Goal: Information Seeking & Learning: Learn about a topic

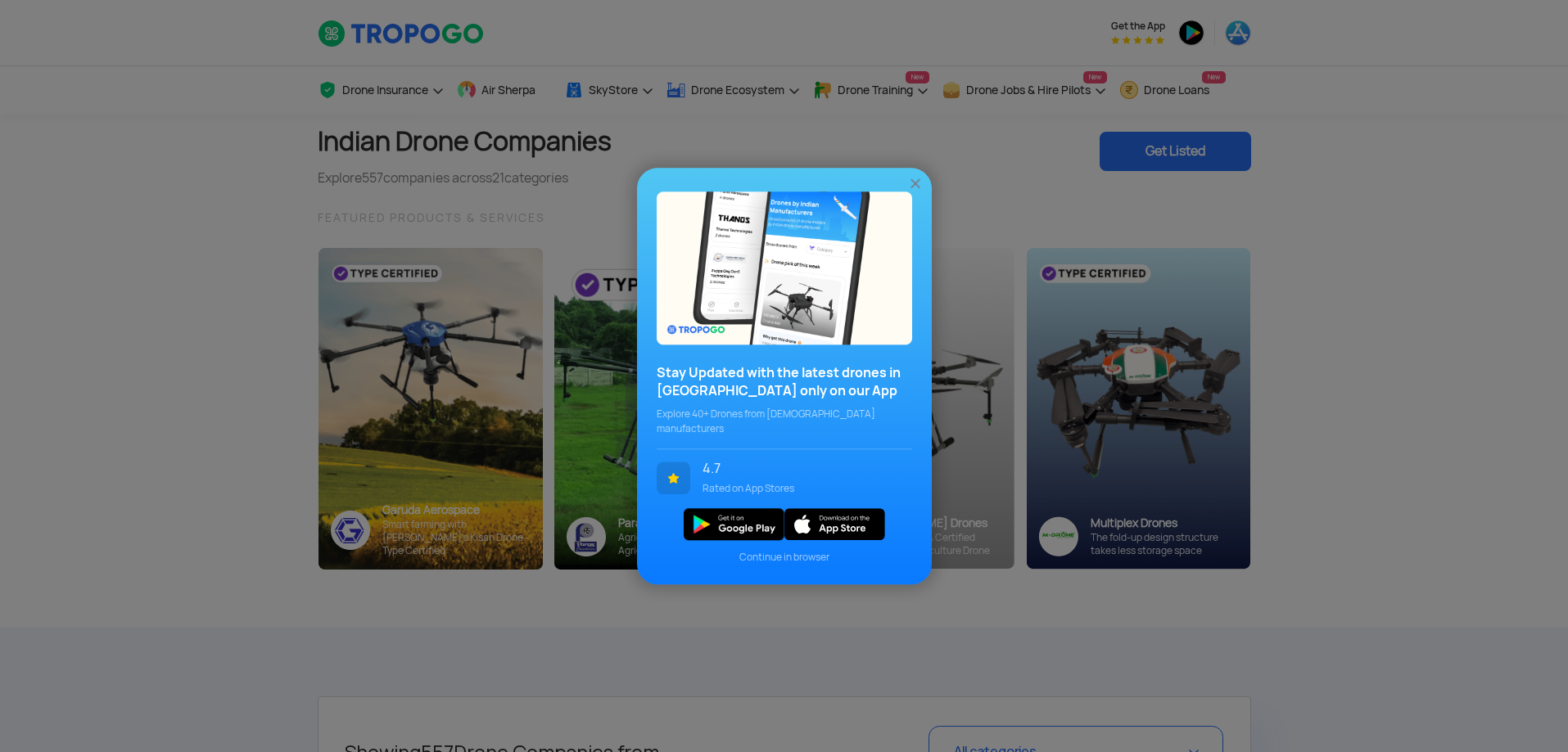
click at [916, 192] on img at bounding box center [914, 183] width 16 height 16
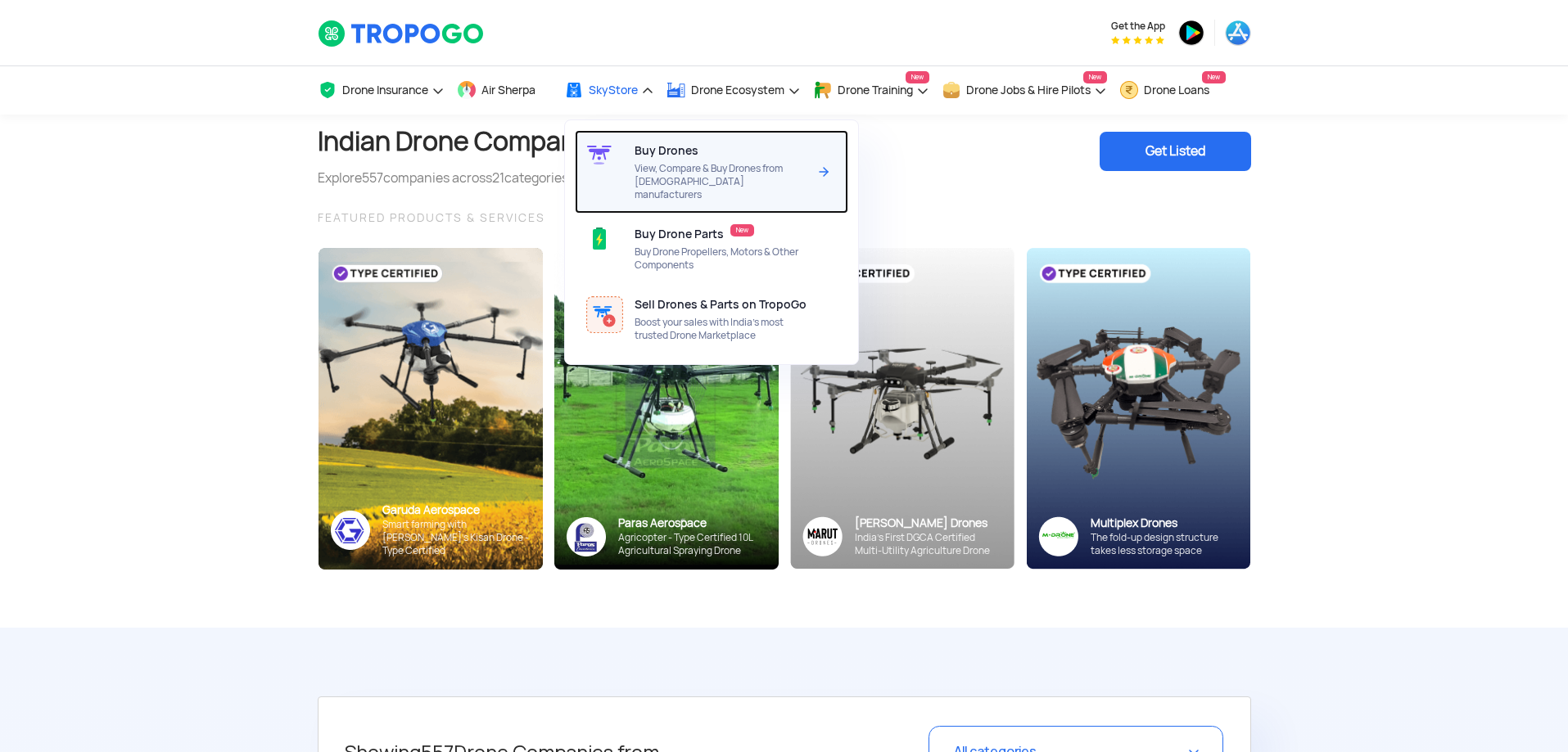
click at [683, 166] on span "View, Compare & Buy Drones from [DEMOGRAPHIC_DATA] manufacturers" at bounding box center [720, 182] width 173 height 39
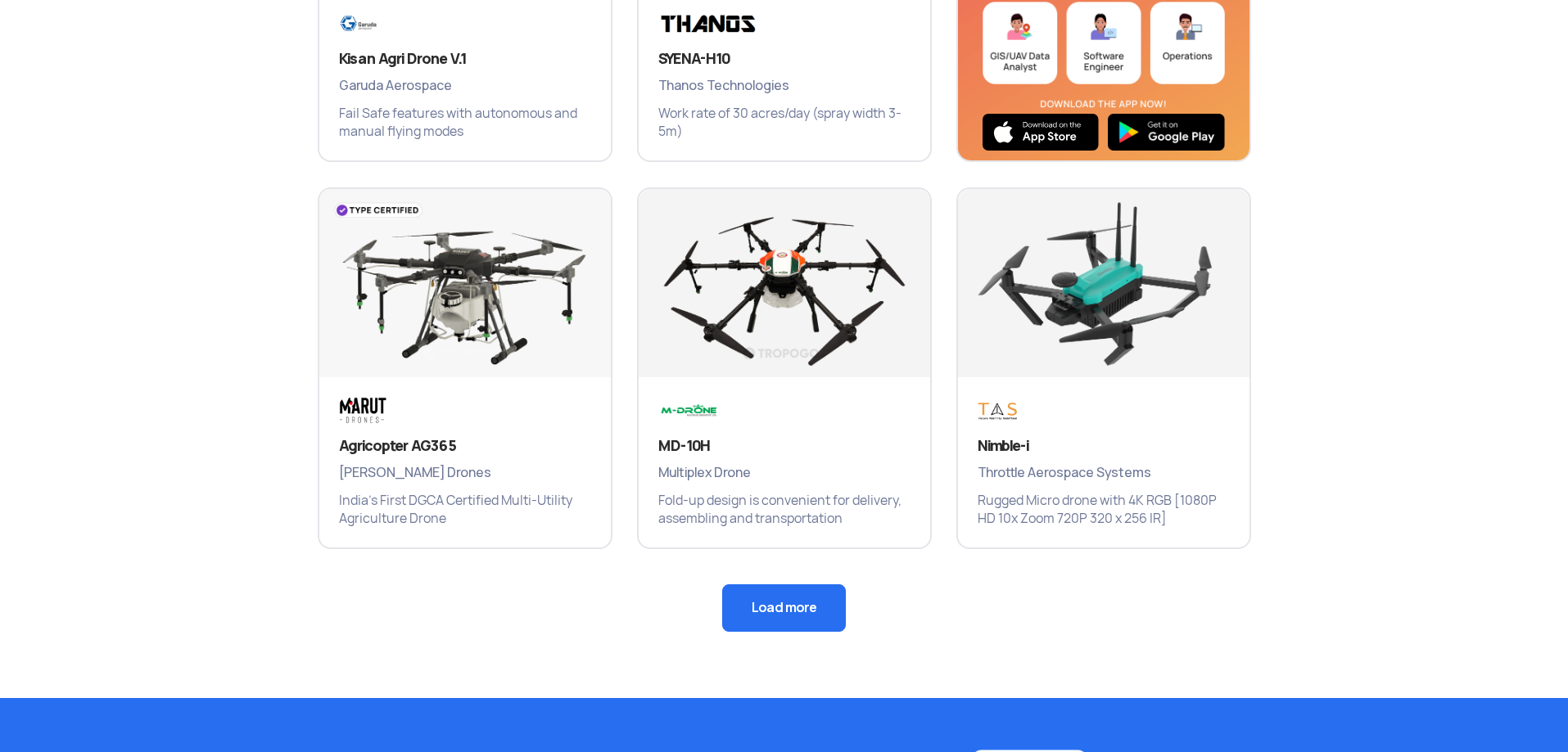
scroll to position [1049, 0]
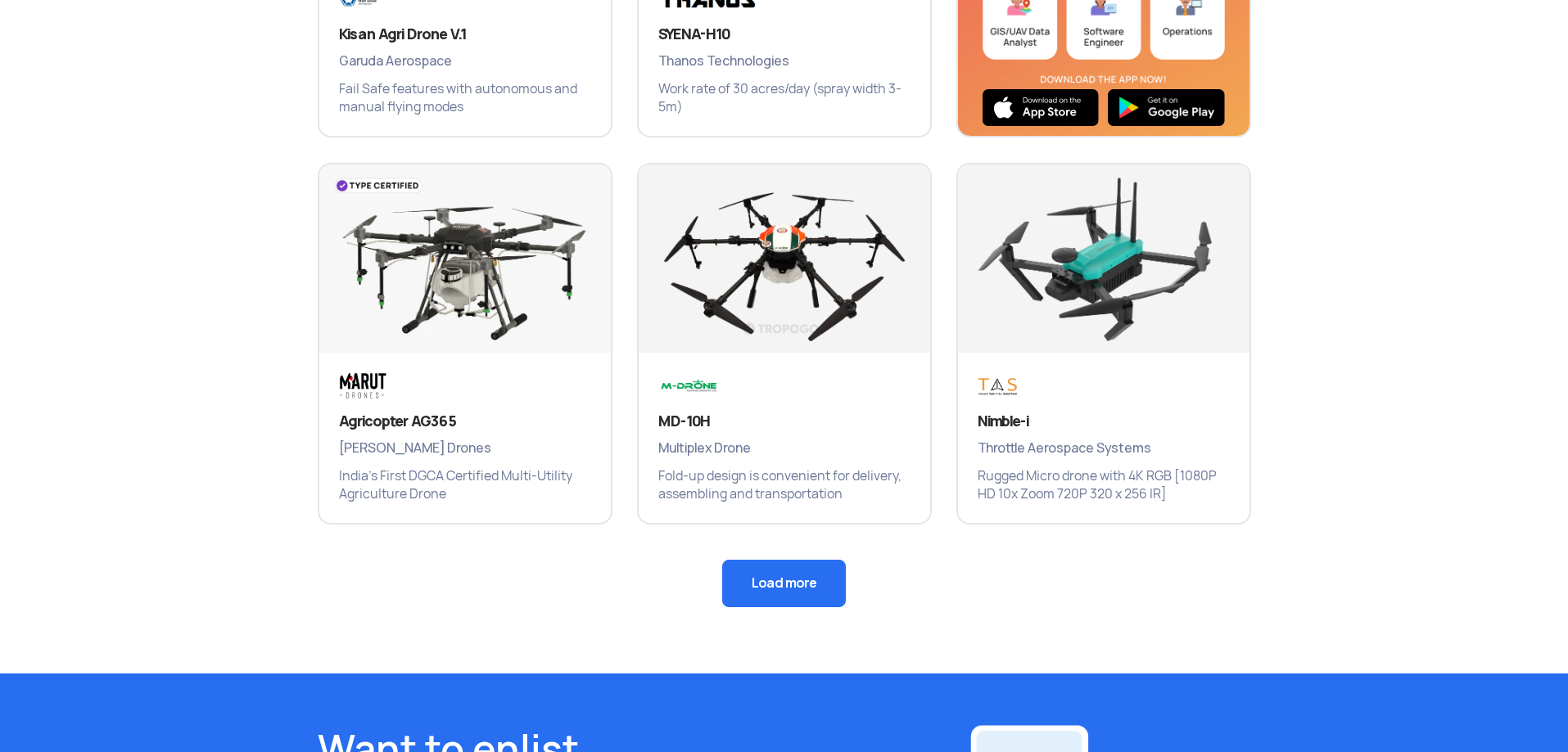
click at [756, 599] on button "Load more" at bounding box center [784, 584] width 123 height 48
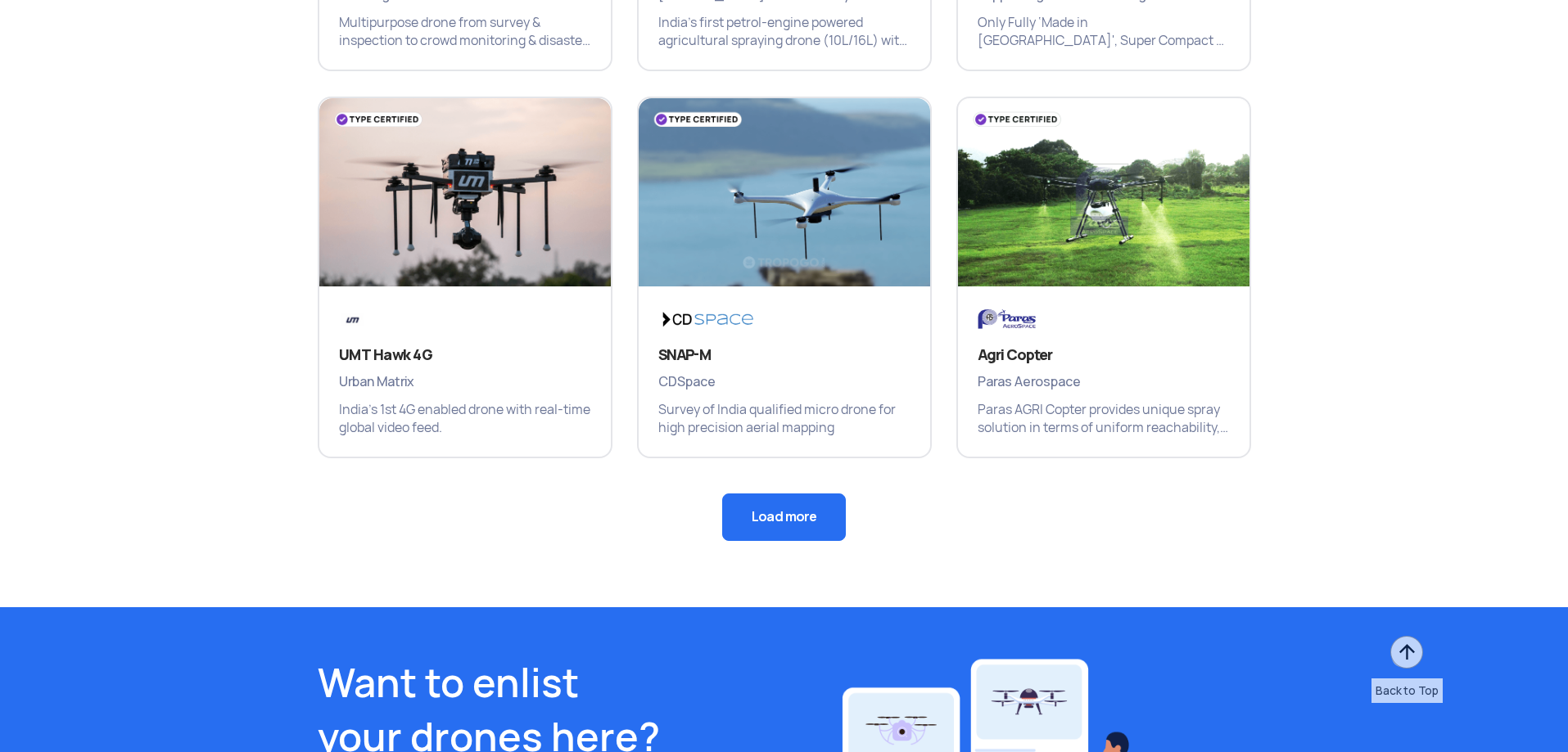
scroll to position [1864, 0]
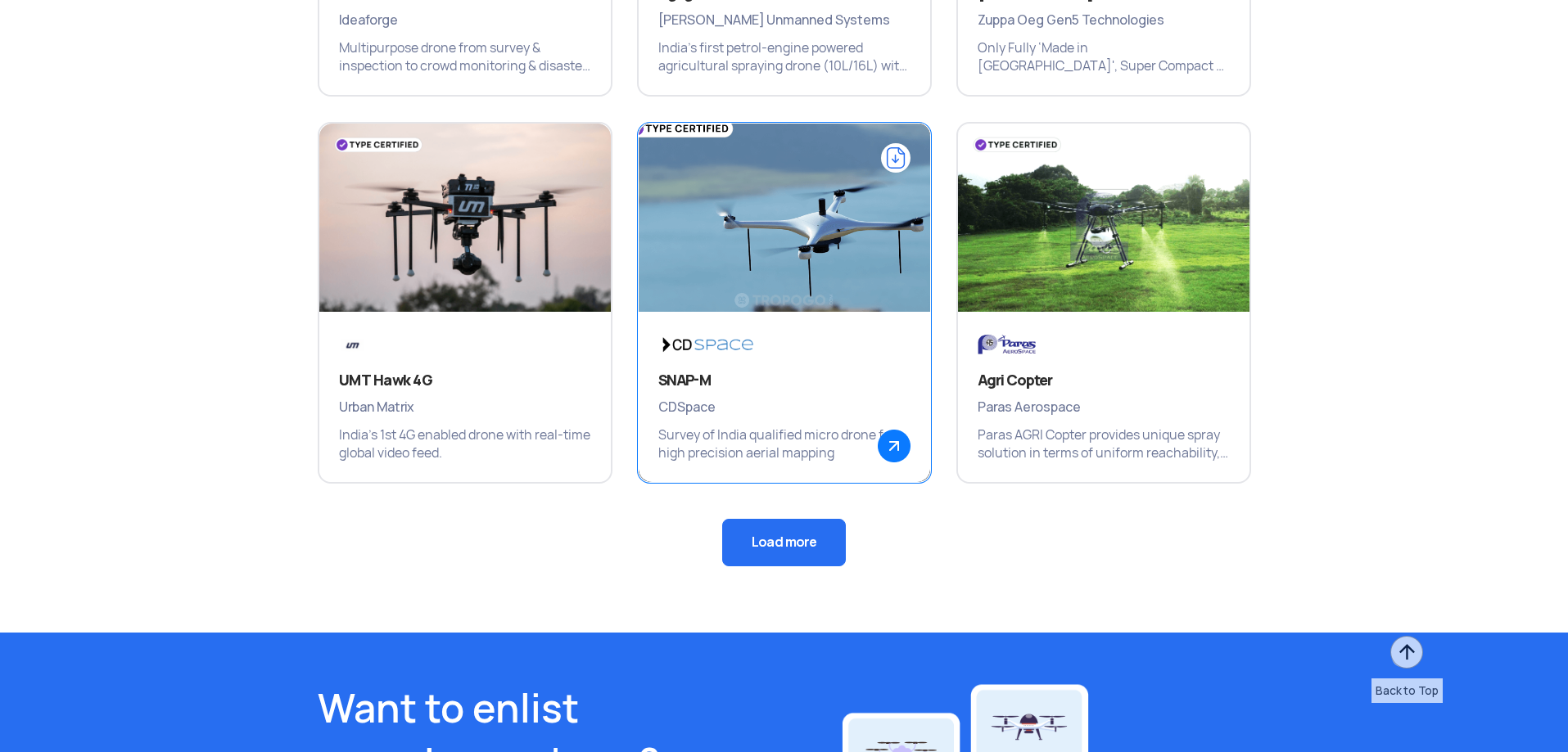
click at [766, 255] on img at bounding box center [784, 226] width 350 height 246
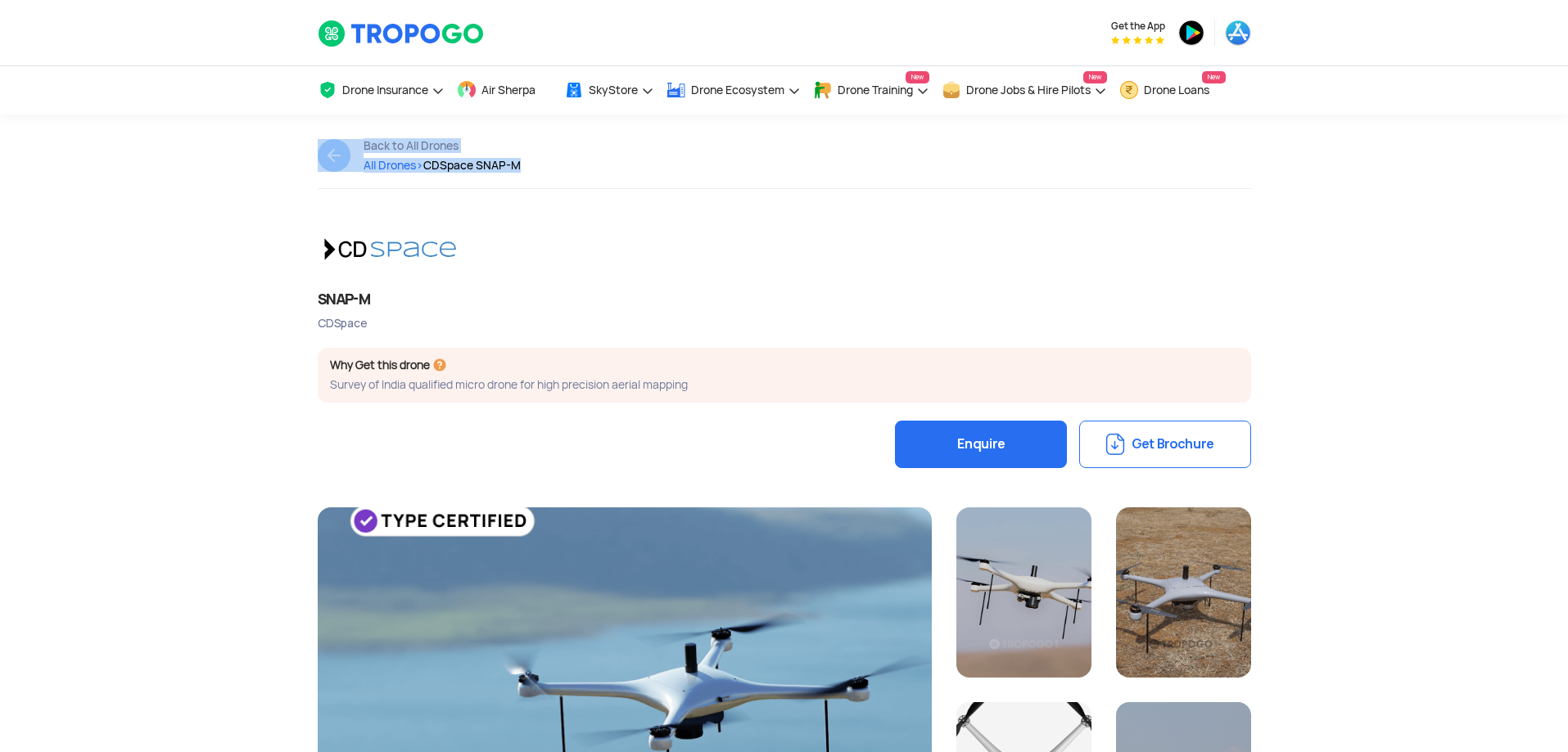
drag, startPoint x: 1564, startPoint y: 158, endPoint x: 1570, endPoint y: 190, distance: 32.6
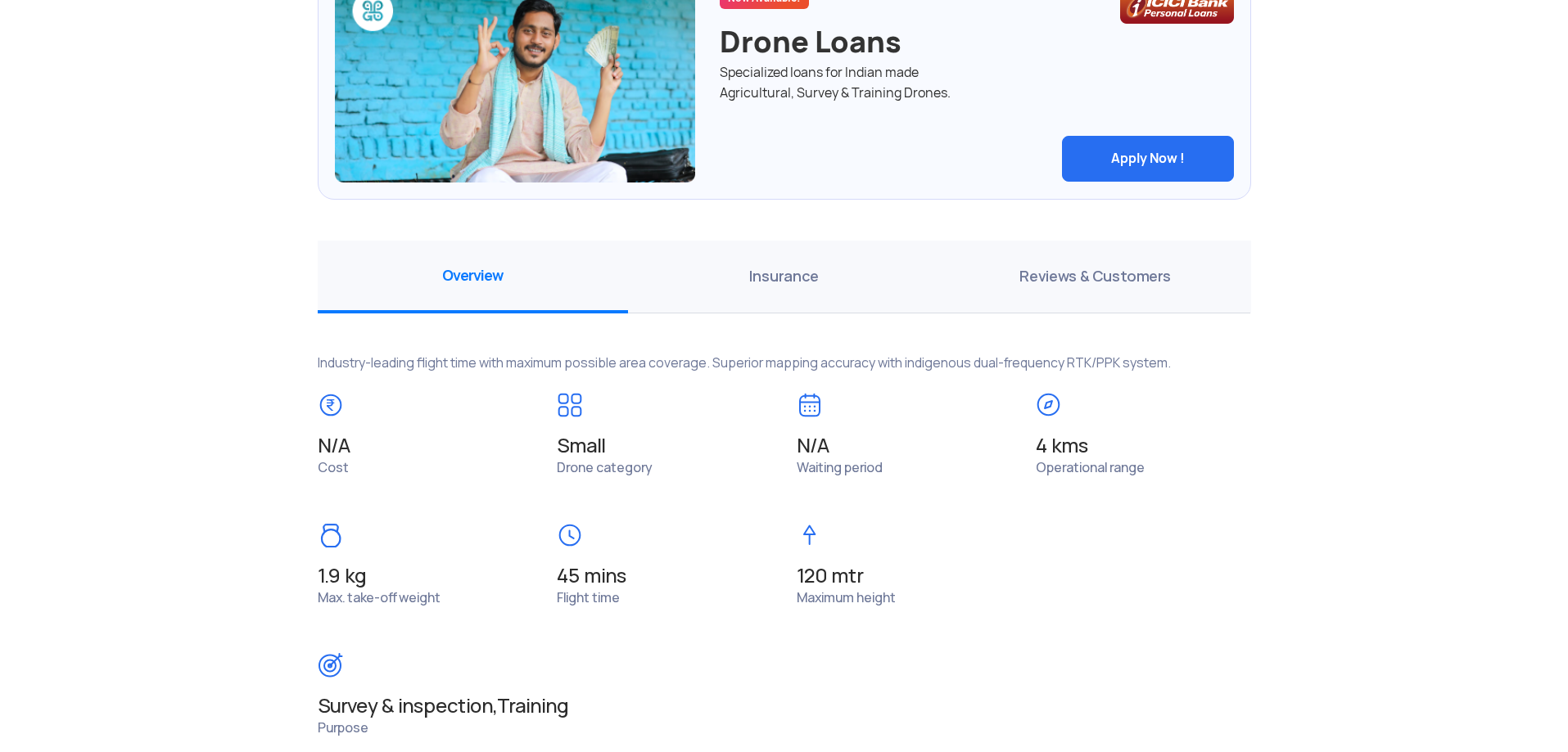
scroll to position [975, 0]
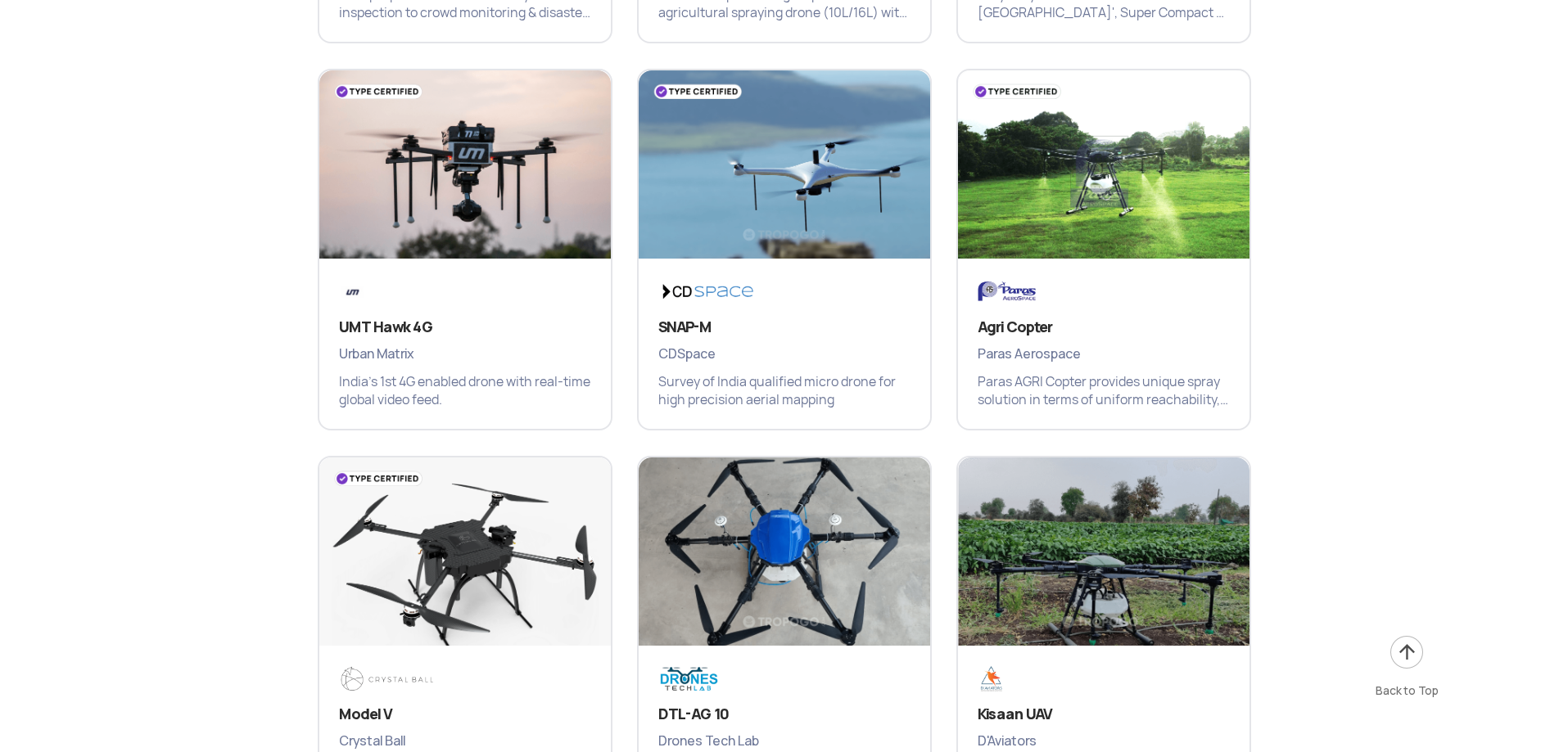
scroll to position [1929, 0]
